Goal: Go to known website: Go to known website

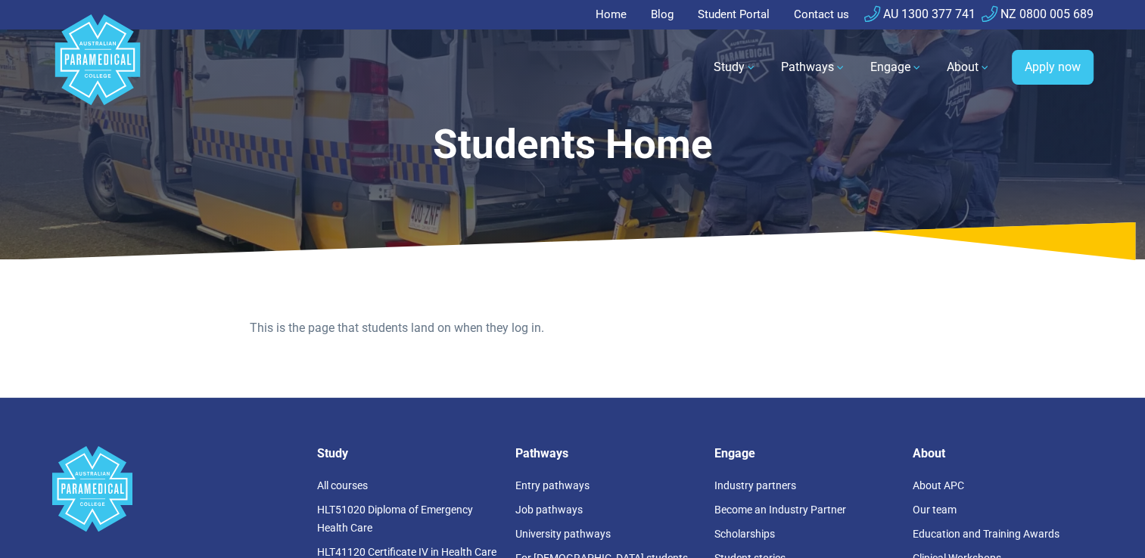
click at [602, 20] on link "Home" at bounding box center [615, 15] width 40 height 30
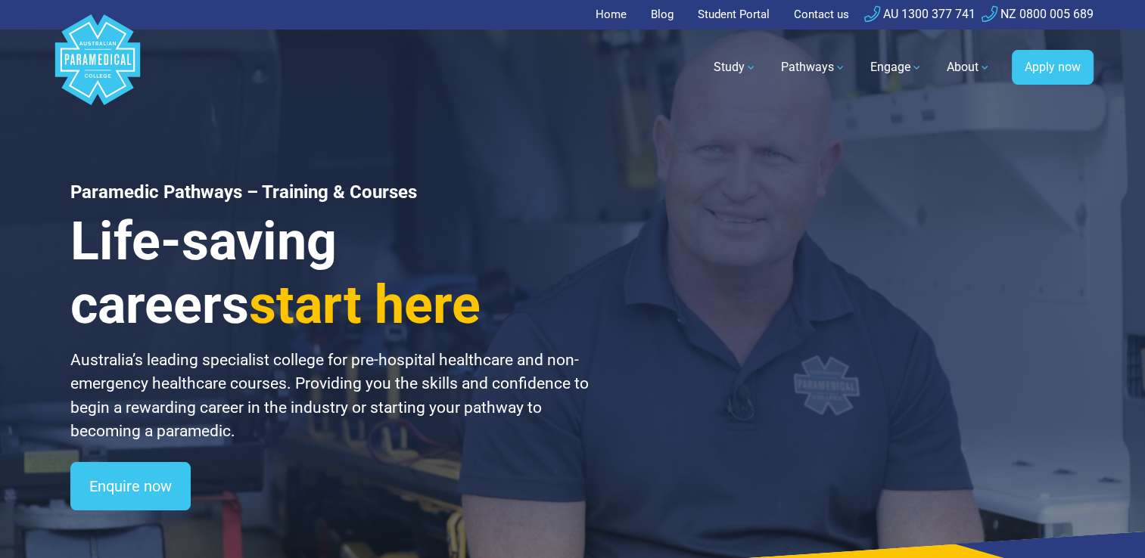
click at [708, 11] on link "Student Portal" at bounding box center [733, 15] width 90 height 30
click at [732, 15] on link "Student Portal" at bounding box center [733, 15] width 90 height 30
